Goal: Find specific page/section: Find specific page/section

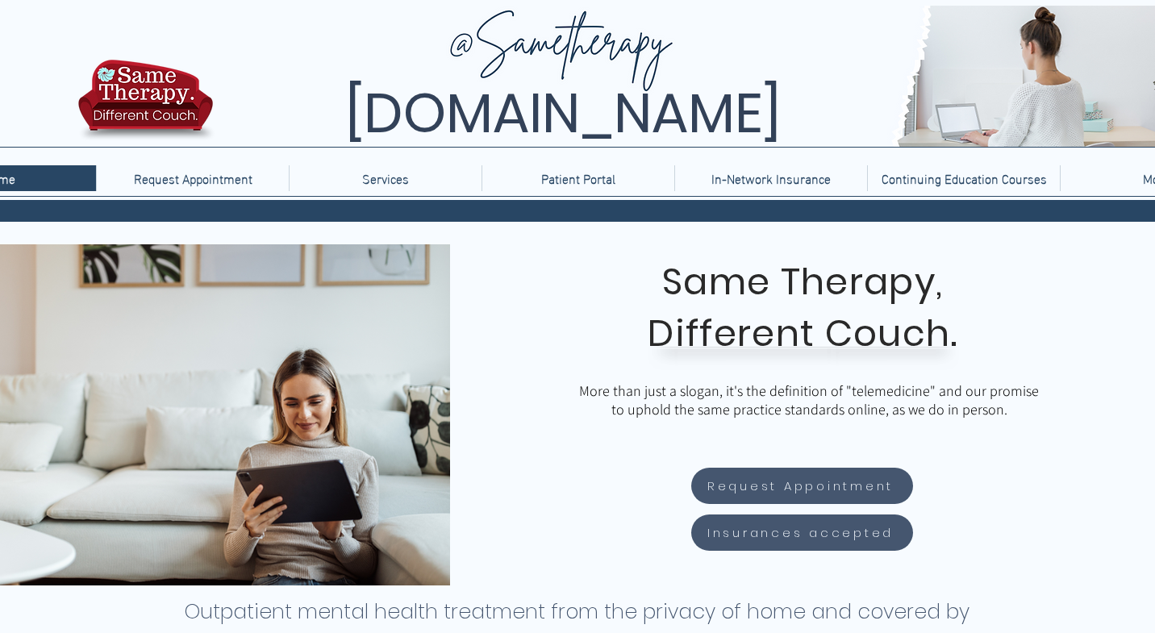
click at [1110, 182] on div "More" at bounding box center [1156, 178] width 184 height 26
click at [1118, 184] on div "More" at bounding box center [1156, 178] width 184 height 26
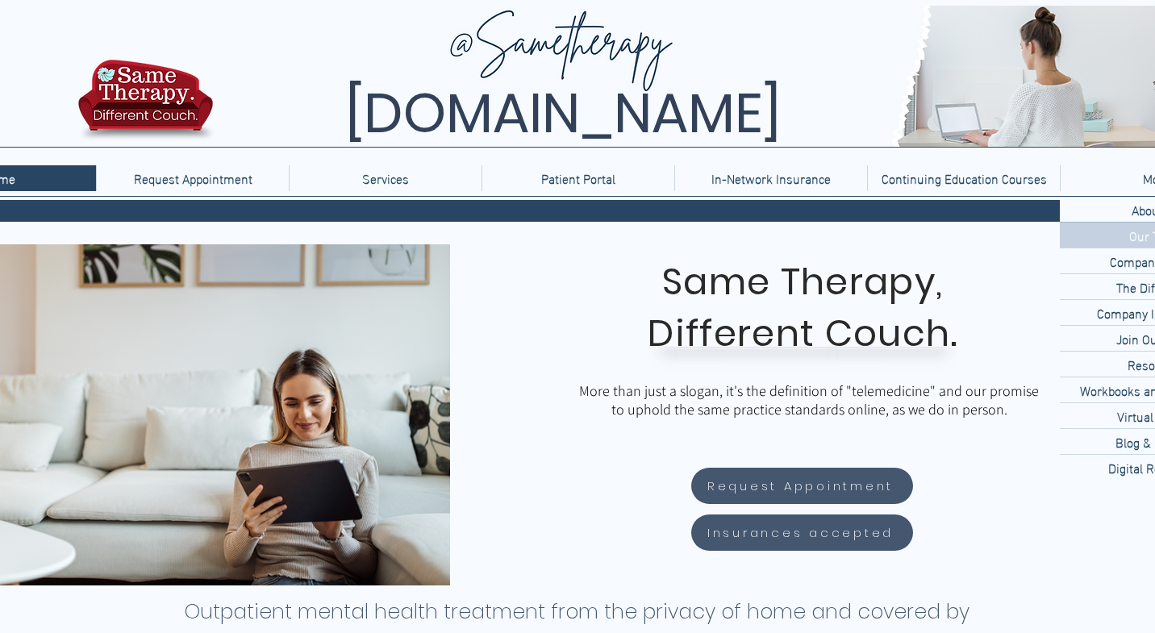
click at [1137, 234] on p "Our Team" at bounding box center [1155, 235] width 67 height 25
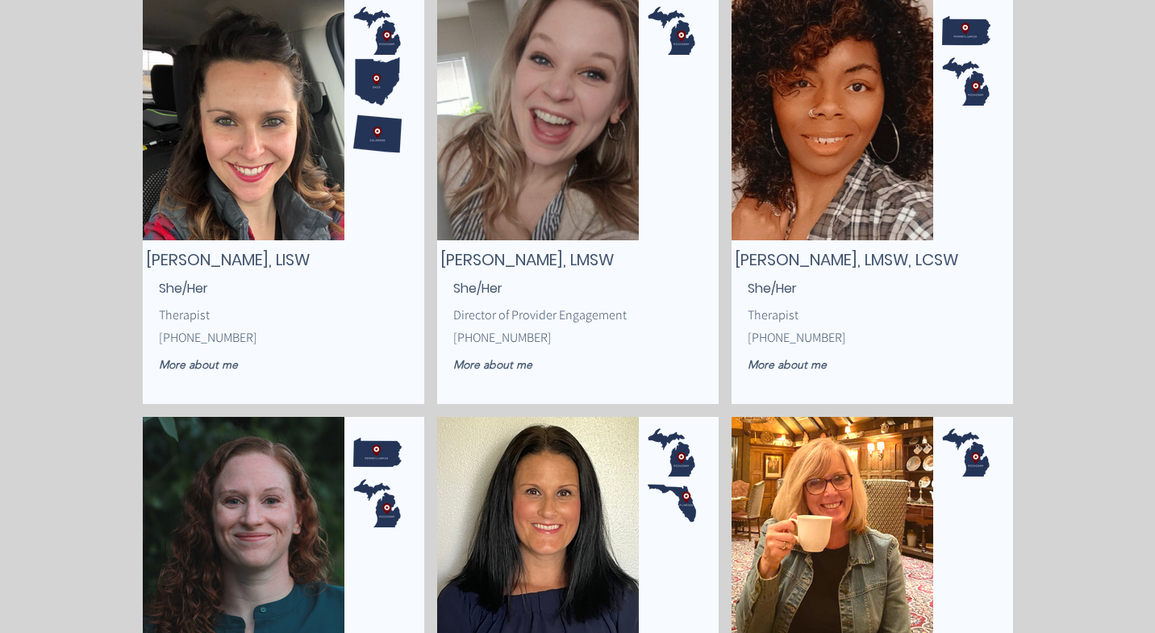
scroll to position [1180, 0]
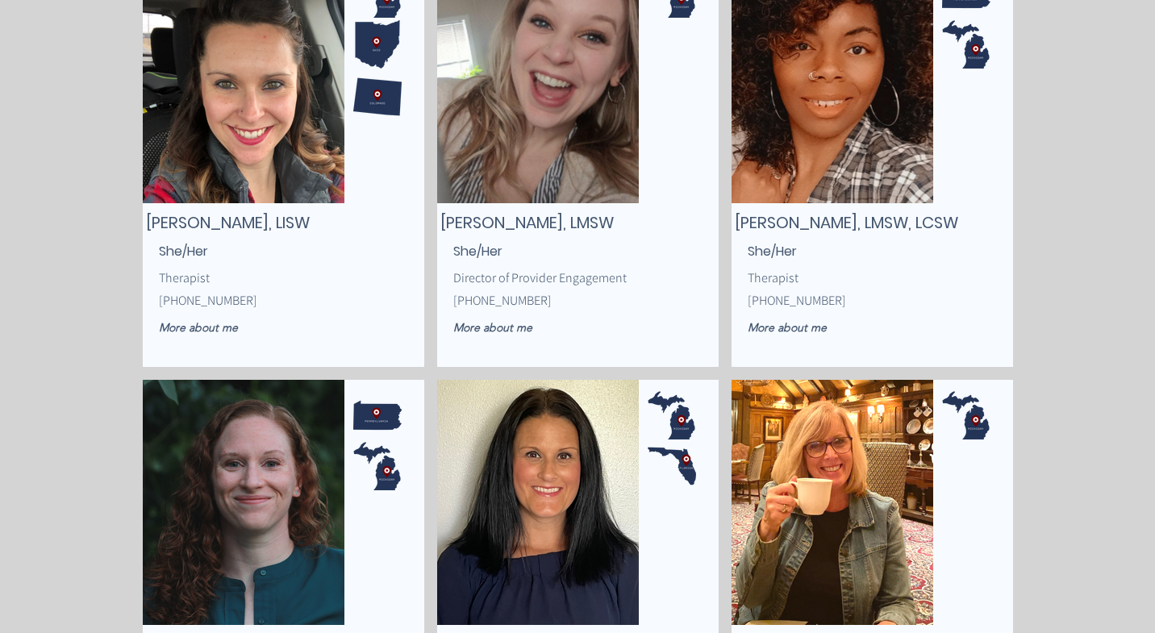
click at [643, 435] on div "main content" at bounding box center [677, 585] width 76 height 406
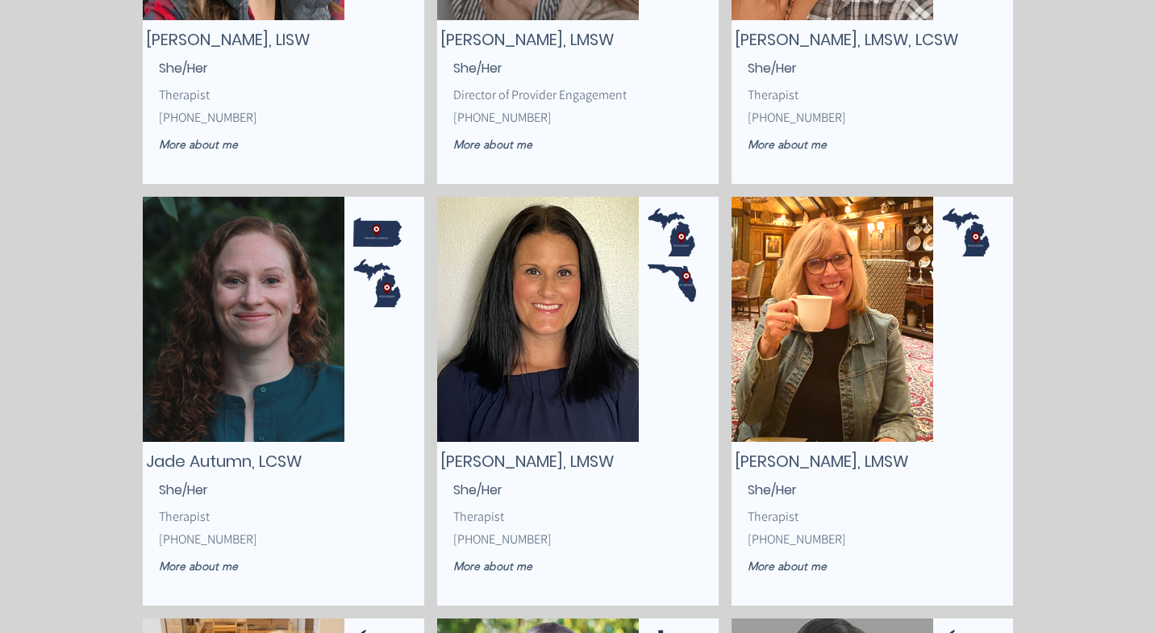
scroll to position [1446, 0]
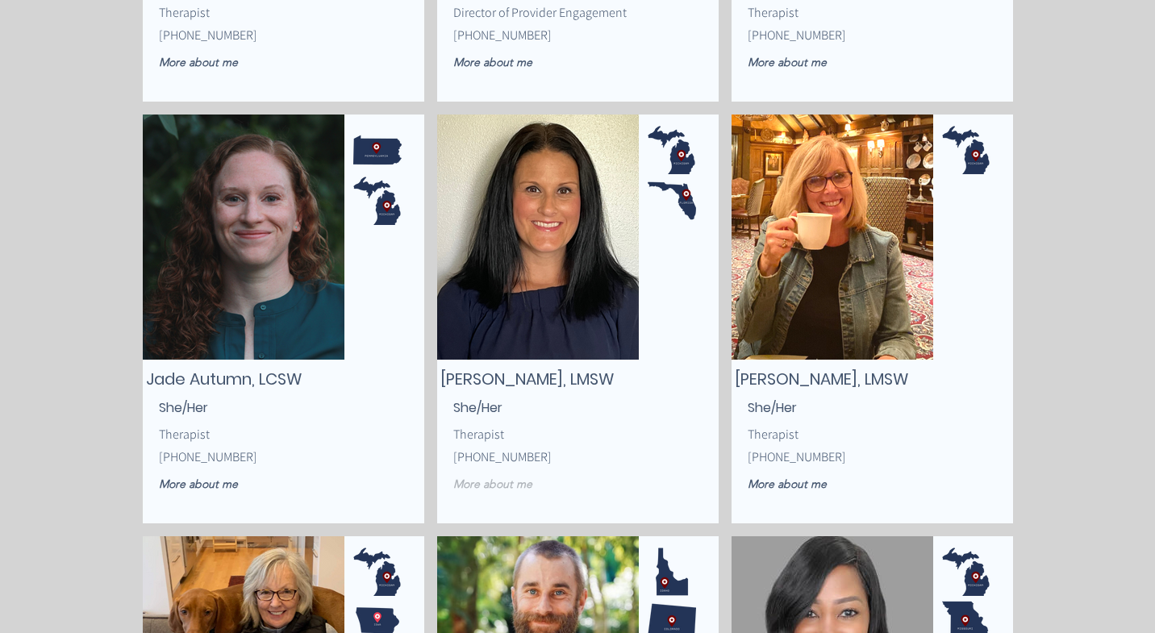
click at [503, 489] on span "More about me" at bounding box center [492, 484] width 79 height 15
